Goal: Transaction & Acquisition: Purchase product/service

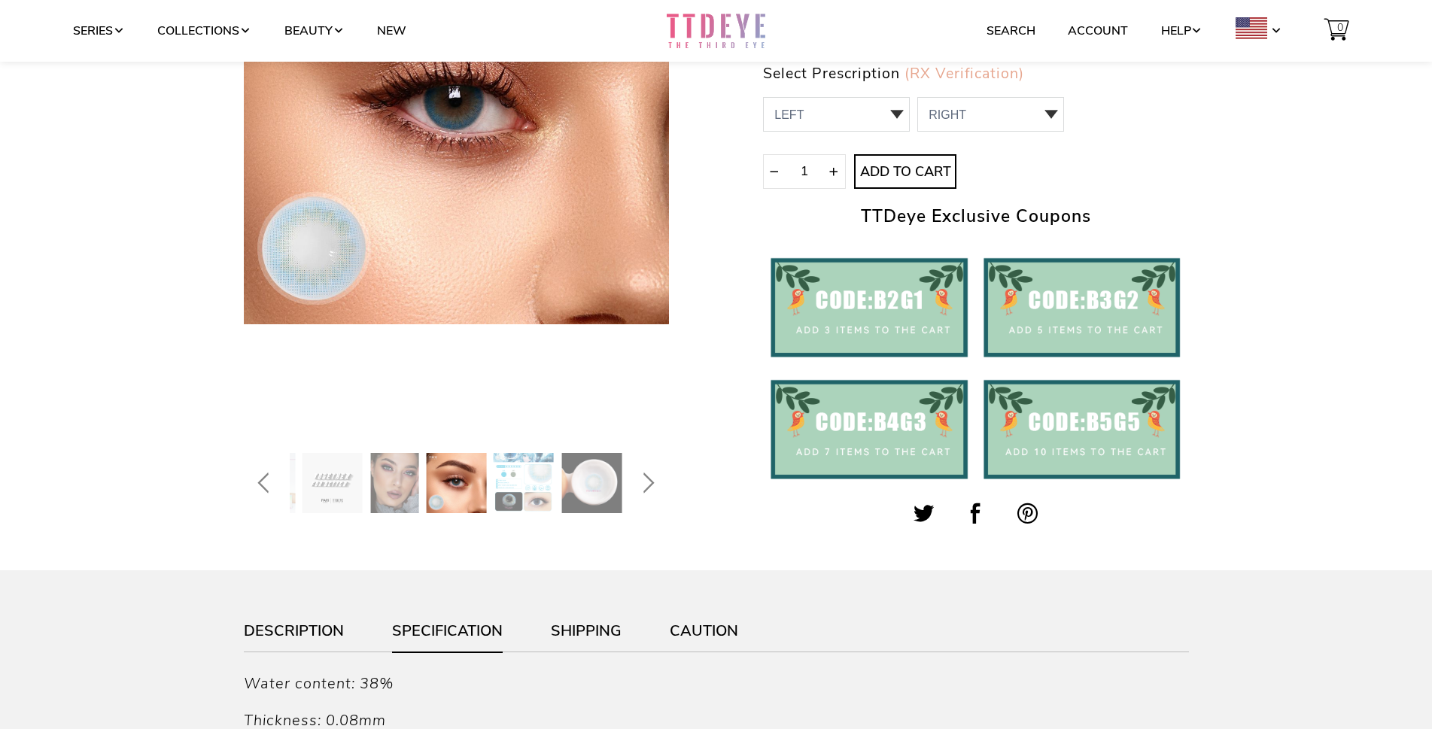
scroll to position [301, 0]
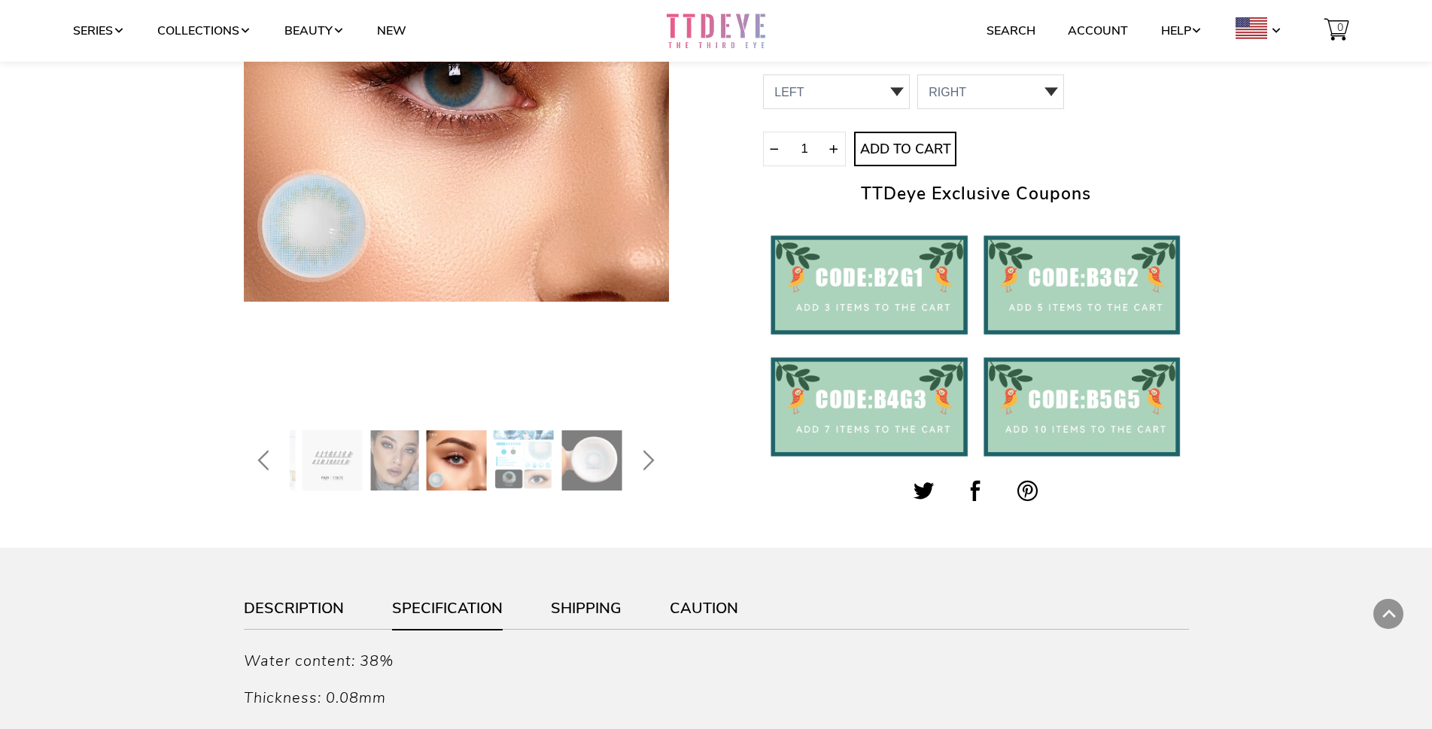
click at [406, 465] on img at bounding box center [394, 460] width 48 height 60
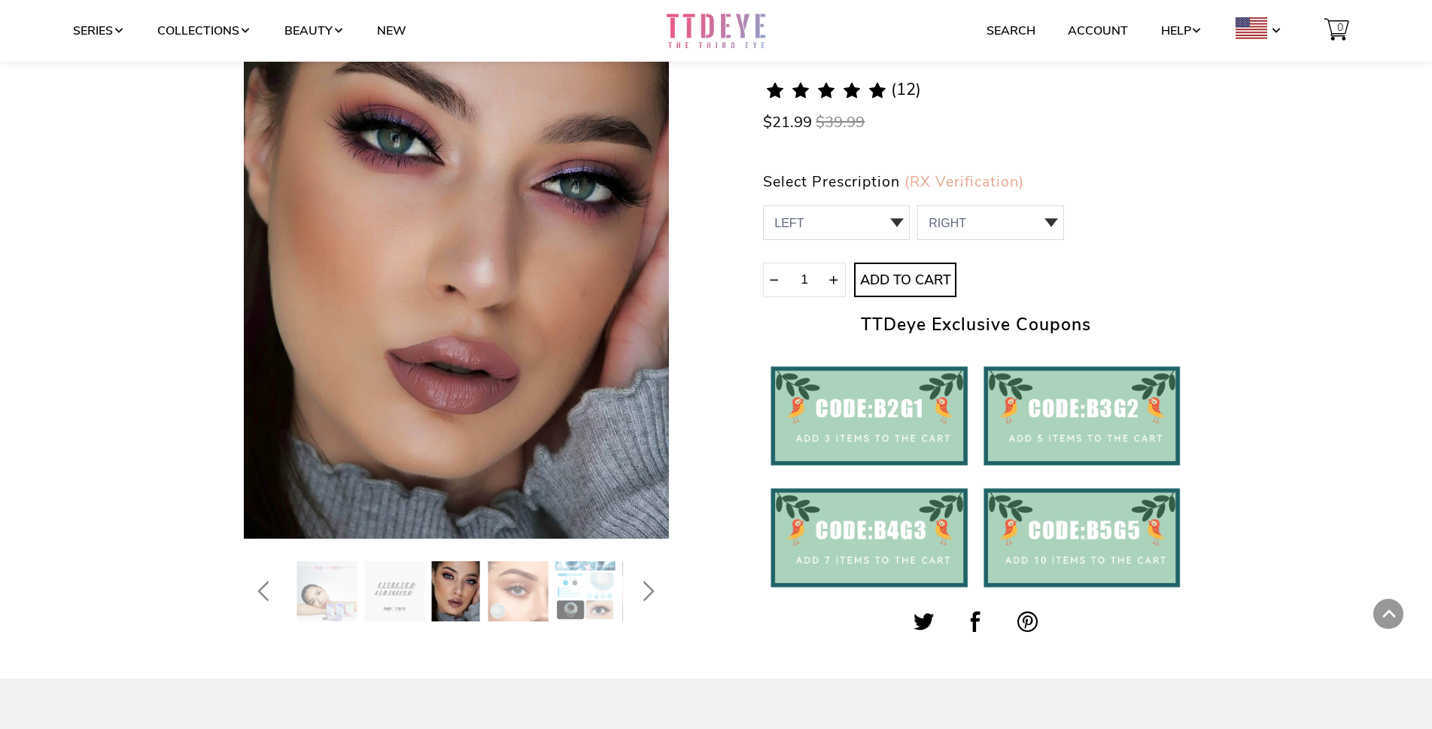
scroll to position [150, 0]
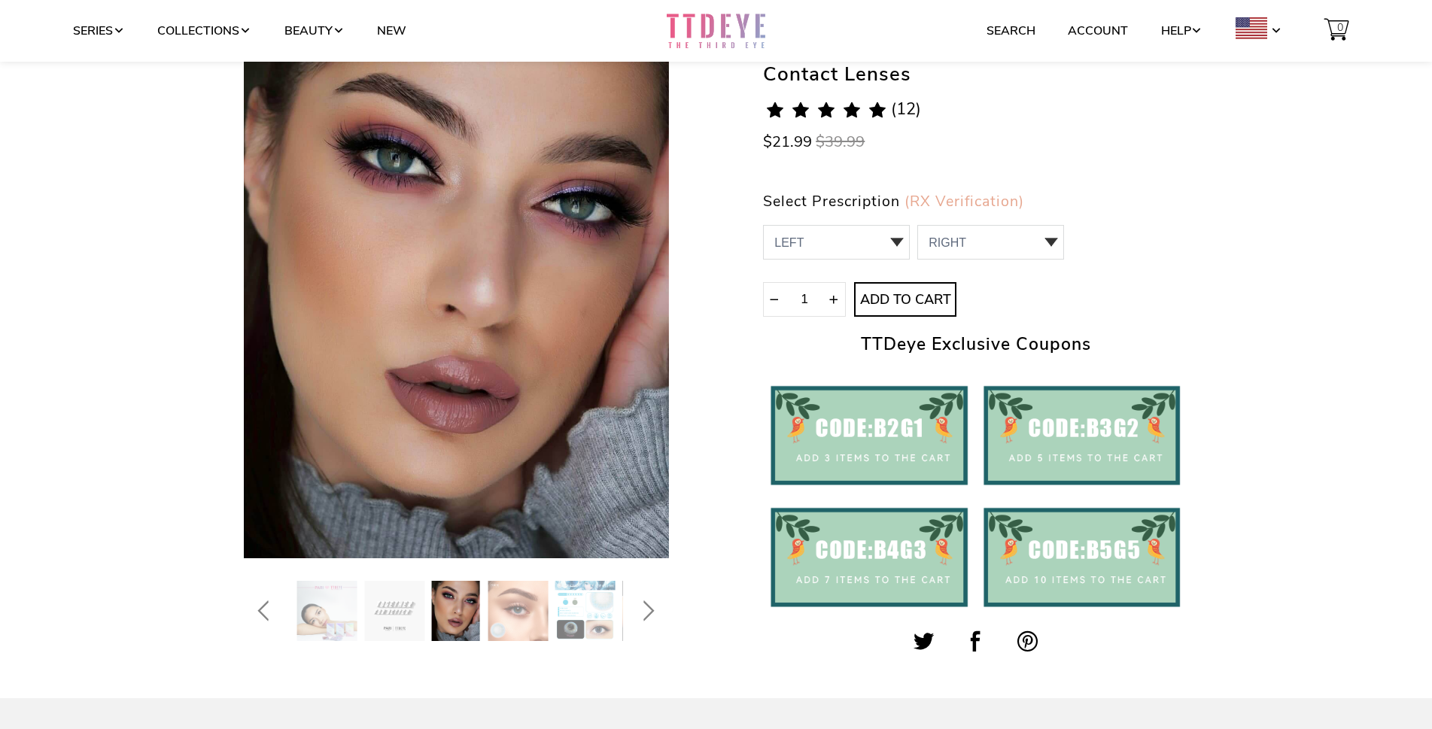
click at [571, 617] on img at bounding box center [585, 611] width 60 height 60
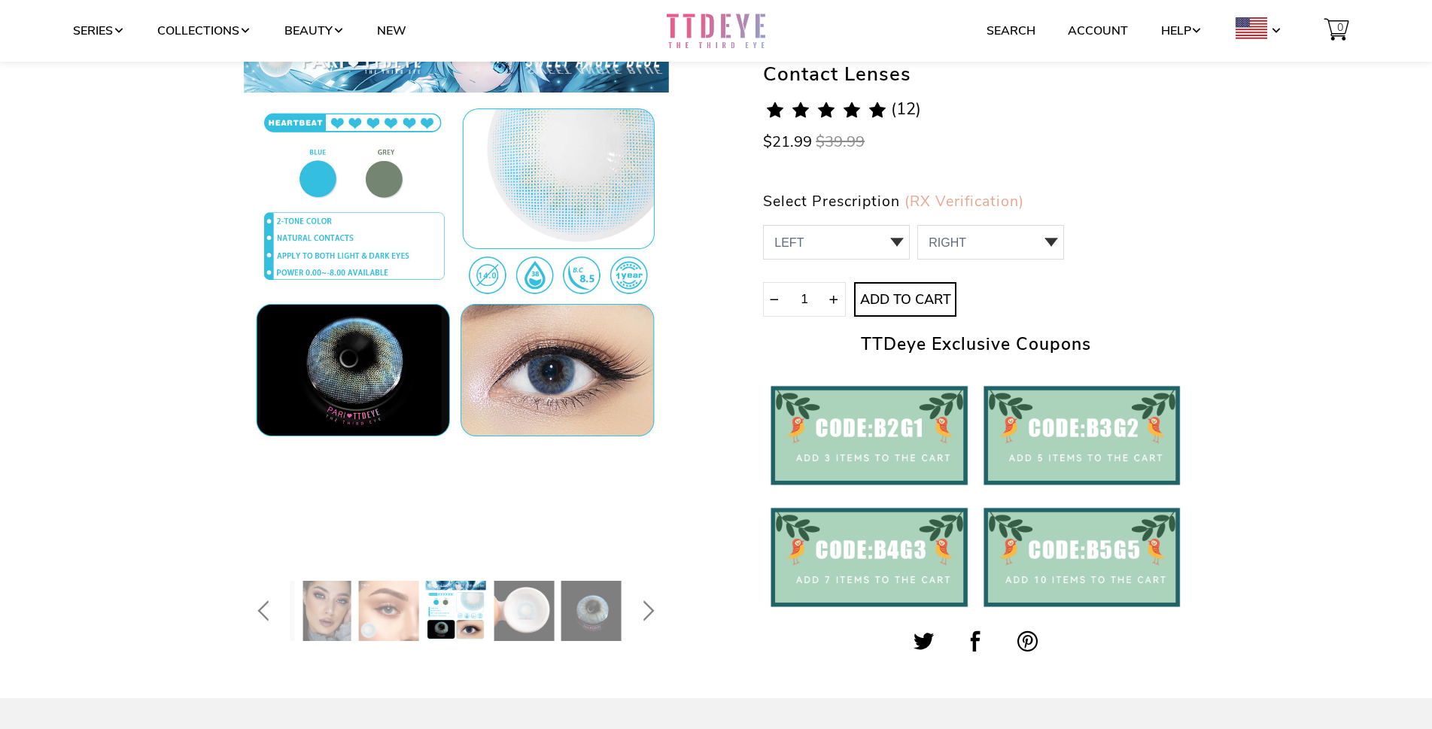
click at [544, 612] on img at bounding box center [524, 611] width 60 height 60
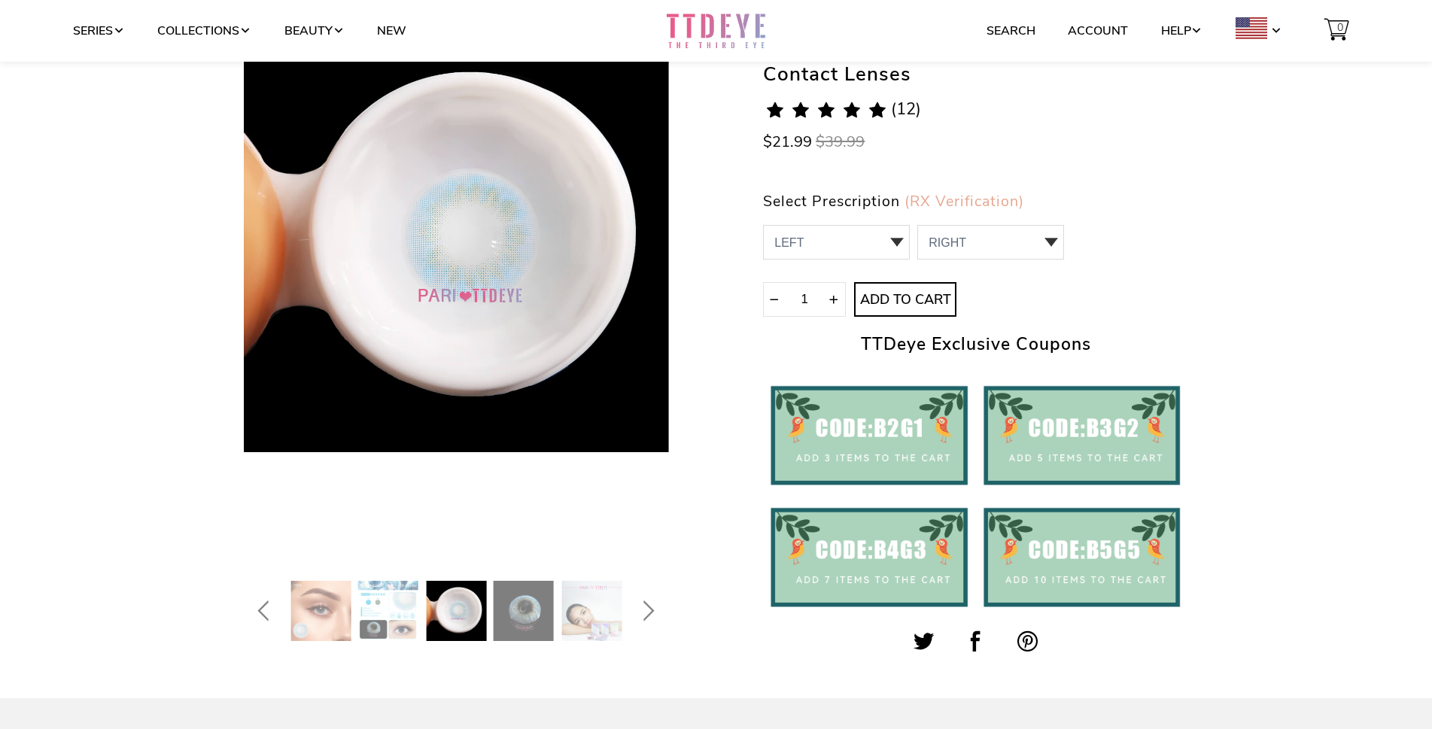
click at [550, 604] on img at bounding box center [524, 611] width 60 height 60
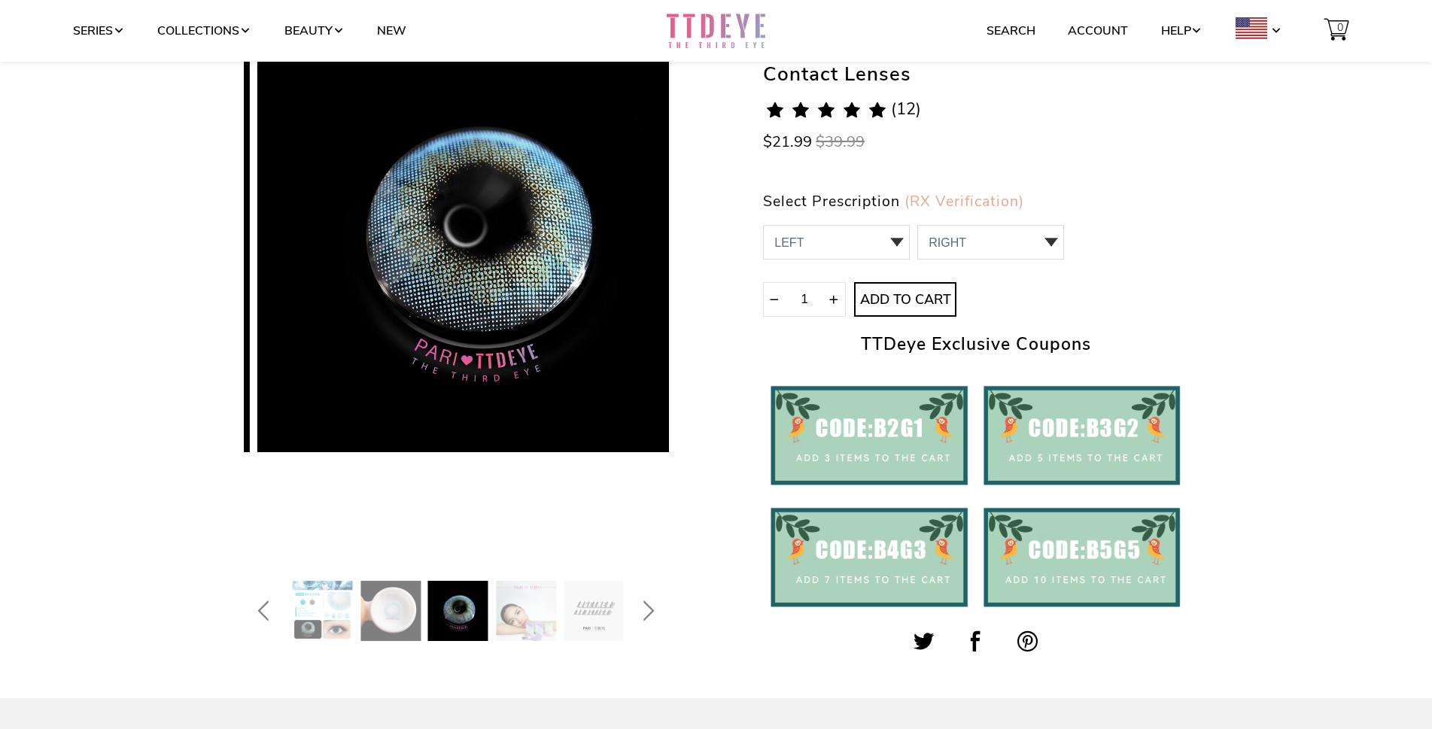
click at [511, 617] on img at bounding box center [526, 611] width 60 height 60
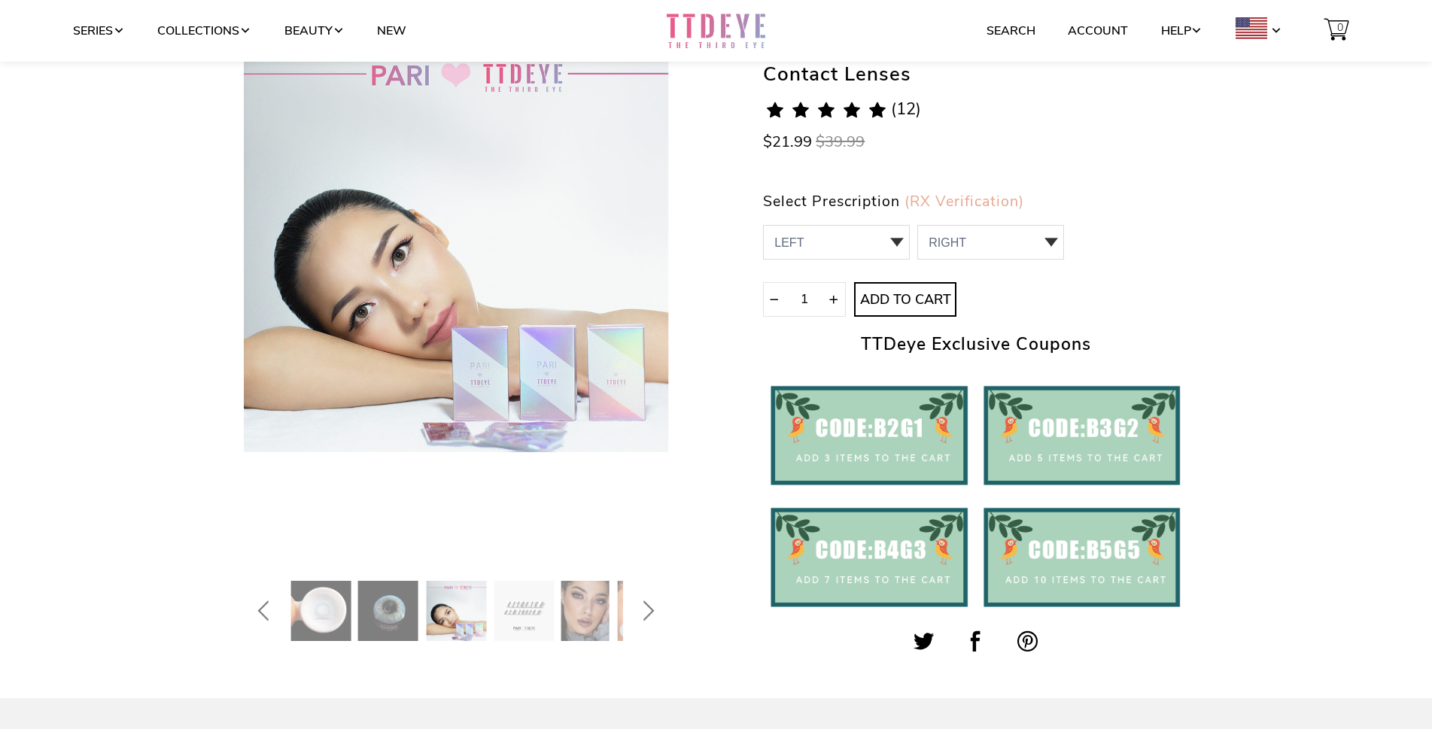
click at [561, 620] on img at bounding box center [585, 611] width 48 height 60
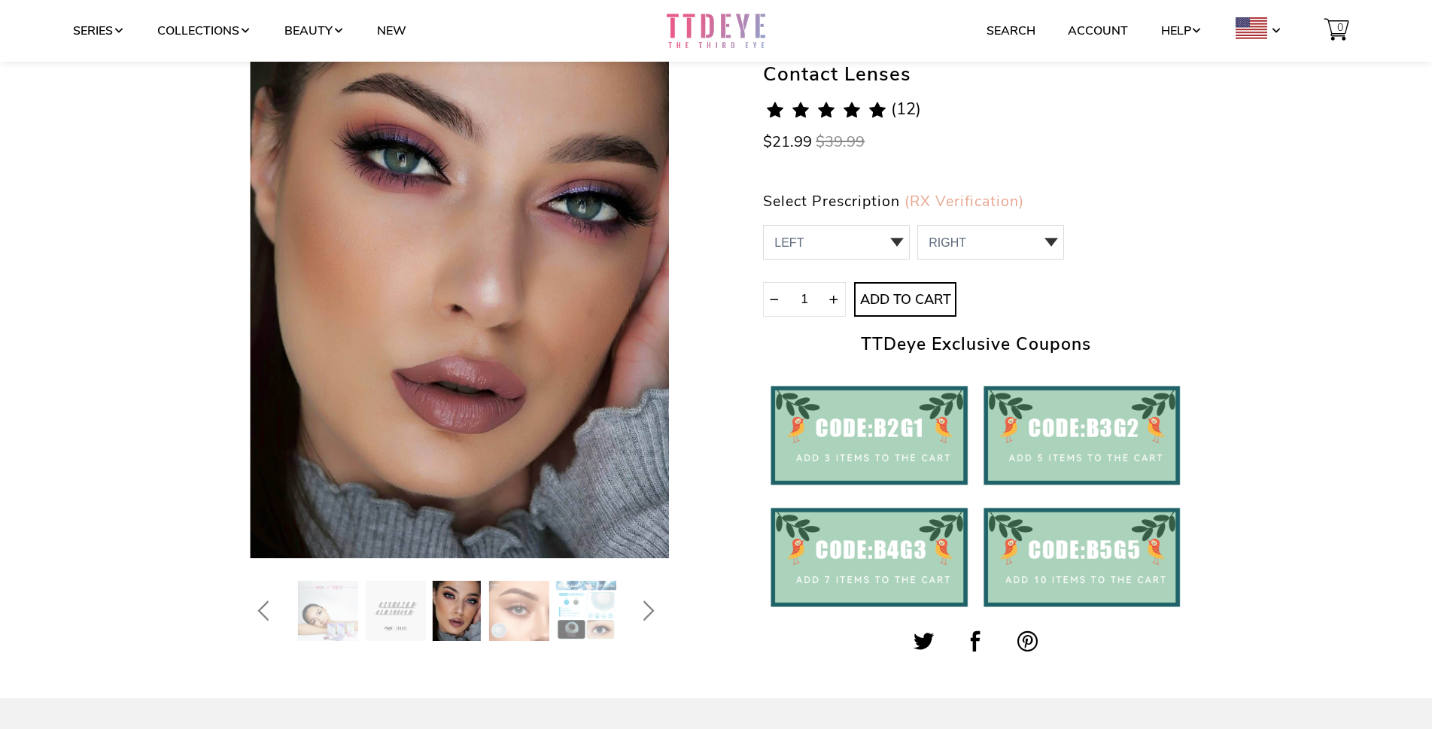
click at [497, 625] on img at bounding box center [518, 611] width 60 height 60
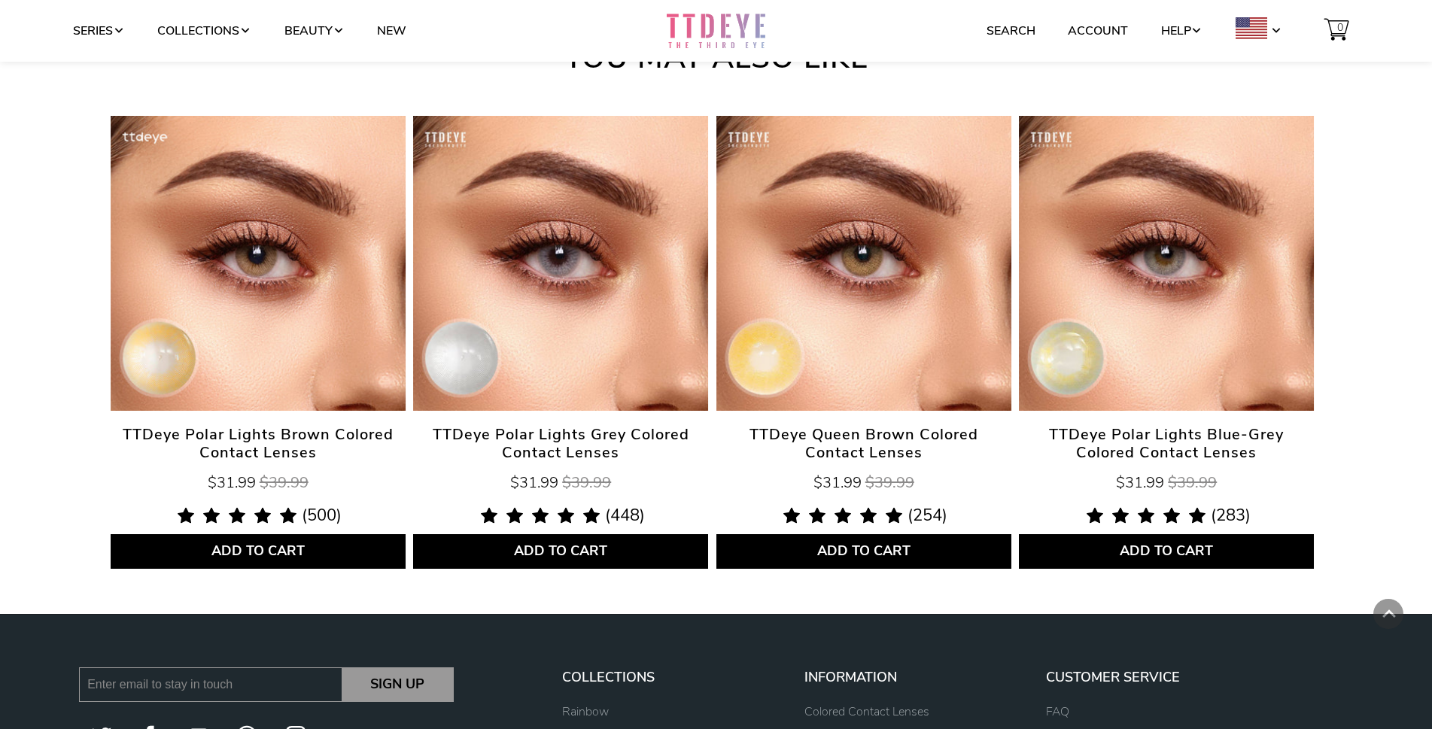
scroll to position [5390, 0]
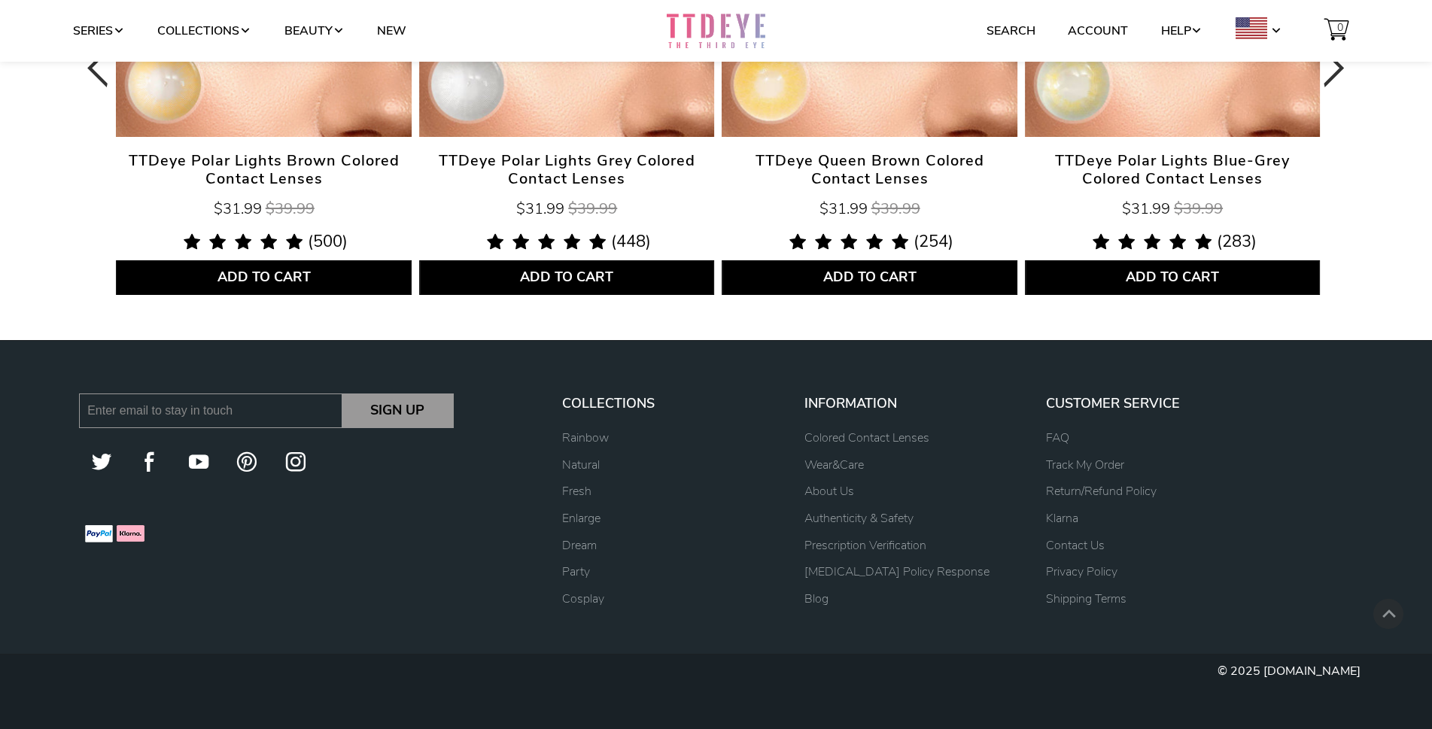
click at [496, 232] on div "TTDeye Polar Lights Grey Colored Contact Lenses $31.99 $39.99 4.9 rating (448 v…" at bounding box center [566, 206] width 295 height 108
